Goal: Transaction & Acquisition: Obtain resource

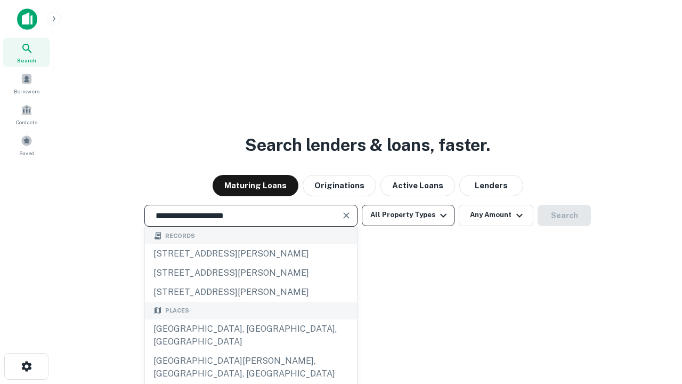
click at [251, 351] on div "[GEOGRAPHIC_DATA], [GEOGRAPHIC_DATA], [GEOGRAPHIC_DATA]" at bounding box center [251, 335] width 212 height 32
click at [408, 215] on button "All Property Types" at bounding box center [408, 215] width 93 height 21
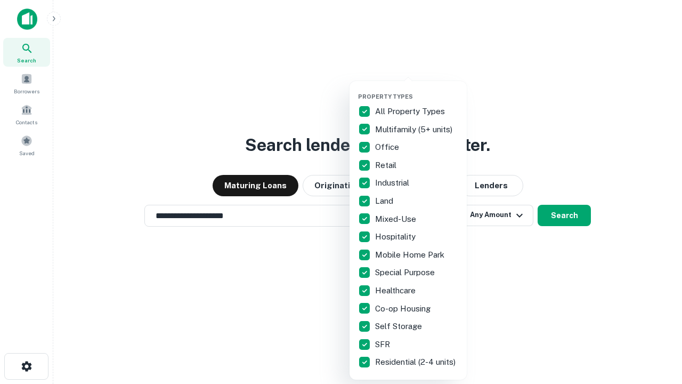
type input "**********"
click at [417, 90] on button "button" at bounding box center [416, 90] width 117 height 1
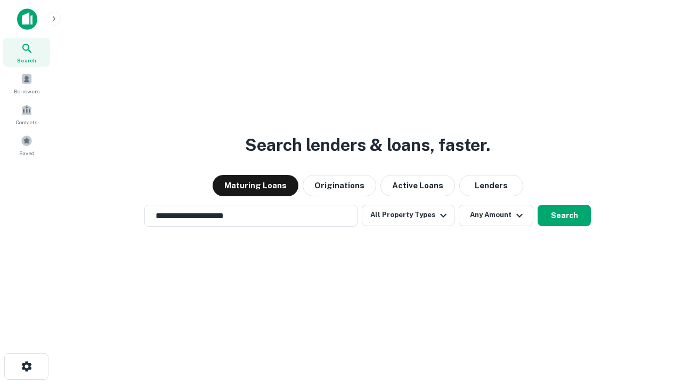
scroll to position [6, 129]
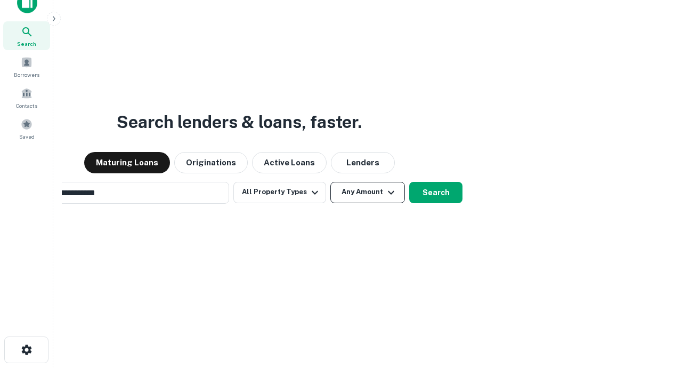
click at [331, 182] on button "Any Amount" at bounding box center [368, 192] width 75 height 21
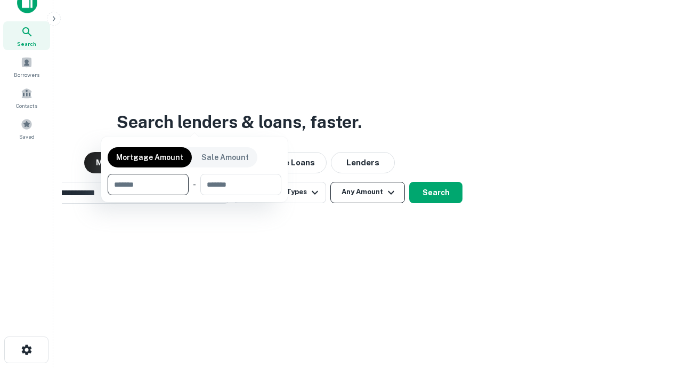
scroll to position [17, 0]
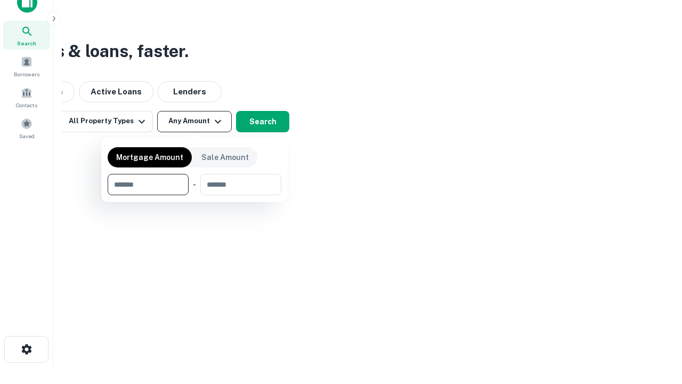
type input "*******"
click at [195, 195] on button "button" at bounding box center [195, 195] width 174 height 1
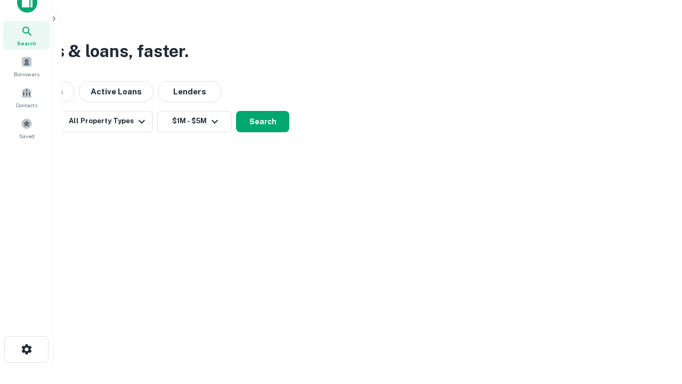
scroll to position [6, 197]
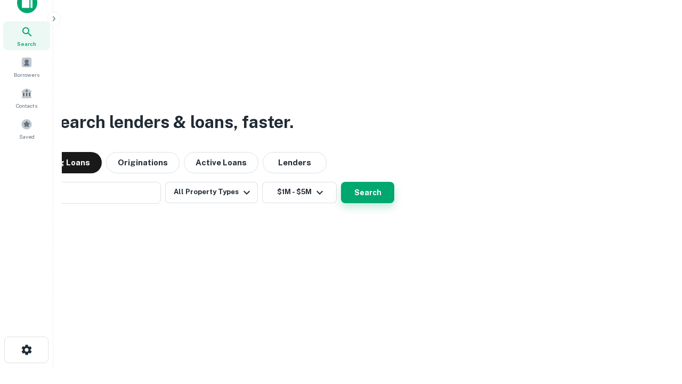
click at [341, 182] on button "Search" at bounding box center [367, 192] width 53 height 21
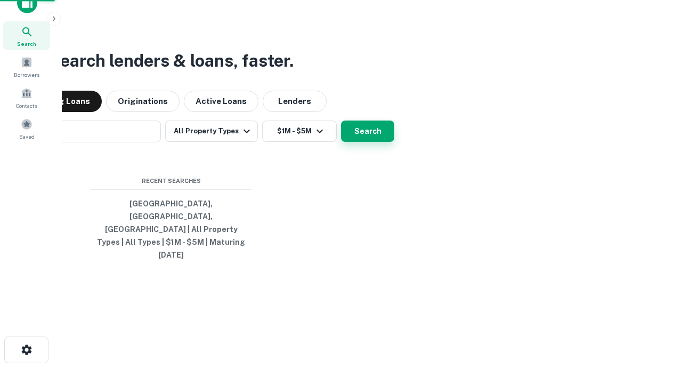
scroll to position [28, 302]
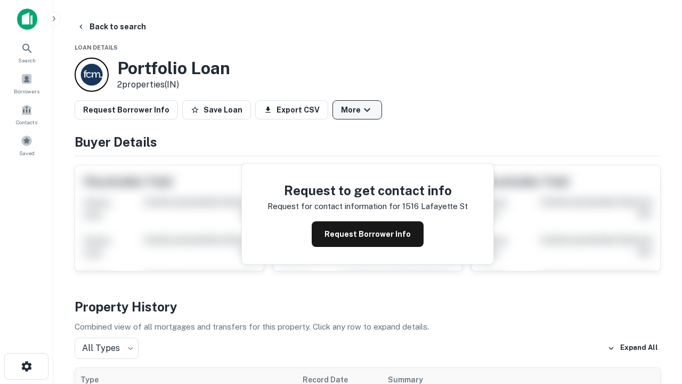
click at [357, 110] on button "More" at bounding box center [358, 109] width 50 height 19
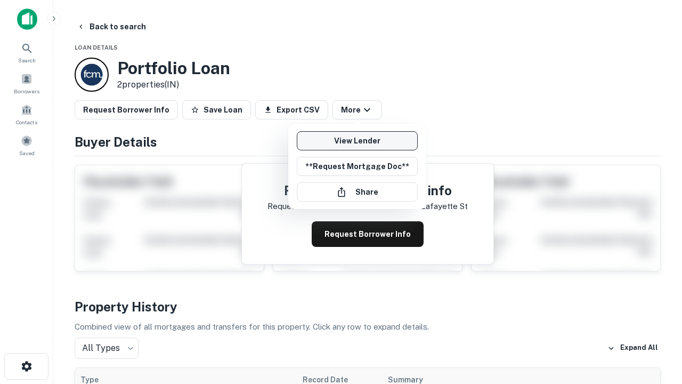
click at [357, 141] on link "View Lender" at bounding box center [357, 140] width 121 height 19
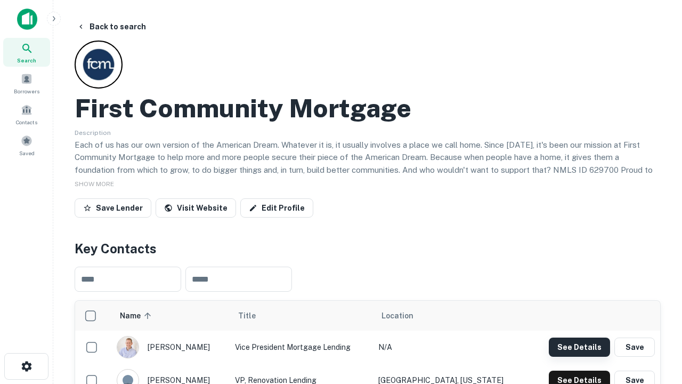
click at [580, 347] on button "See Details" at bounding box center [579, 347] width 61 height 19
click at [26, 366] on icon "button" at bounding box center [26, 366] width 13 height 13
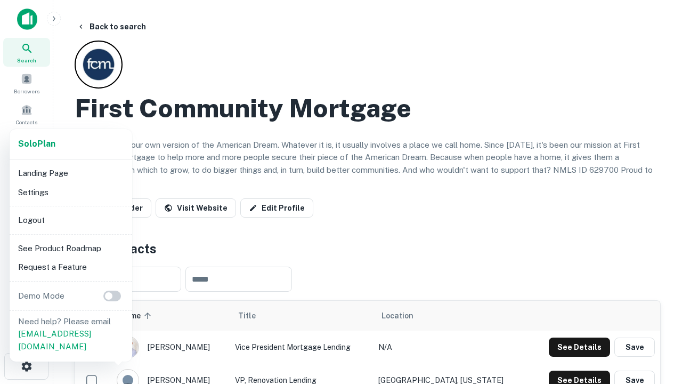
click at [70, 220] on li "Logout" at bounding box center [71, 220] width 114 height 19
